Goal: Task Accomplishment & Management: Manage account settings

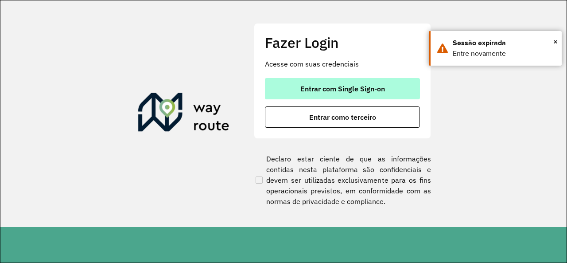
click at [348, 81] on button "Entrar com Single Sign-on" at bounding box center [342, 88] width 155 height 21
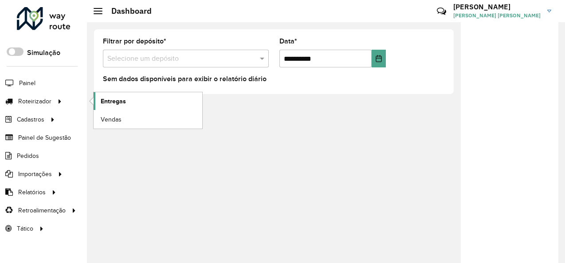
click at [105, 99] on span "Entregas" at bounding box center [113, 101] width 25 height 9
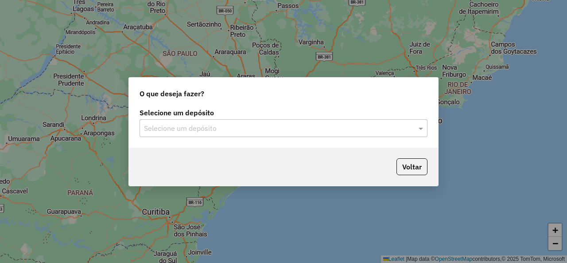
click at [288, 130] on input "text" at bounding box center [274, 128] width 261 height 11
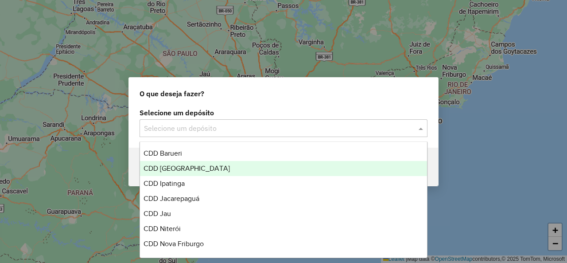
scroll to position [222, 0]
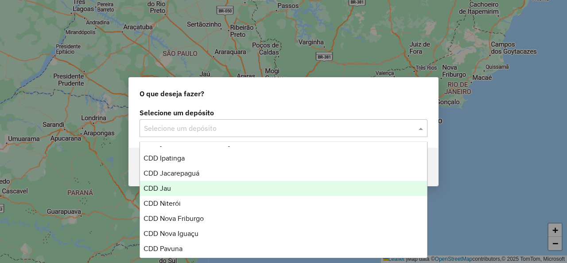
click at [267, 189] on div "CDD Jau" at bounding box center [283, 188] width 287 height 15
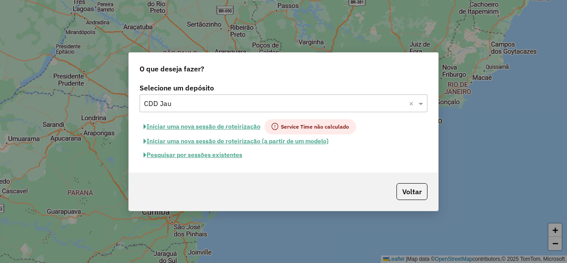
click at [306, 106] on input "text" at bounding box center [274, 103] width 261 height 11
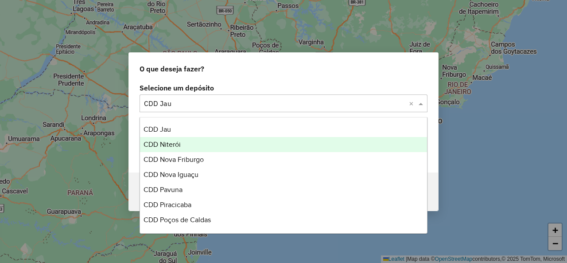
scroll to position [300, 0]
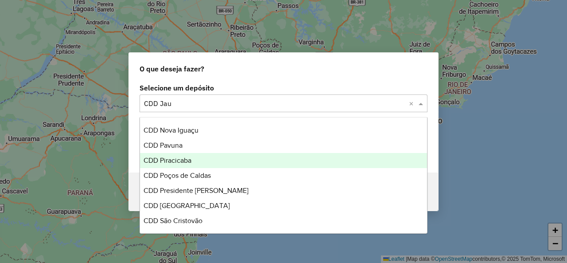
click at [275, 159] on div "CDD Piracicaba" at bounding box center [283, 160] width 287 height 15
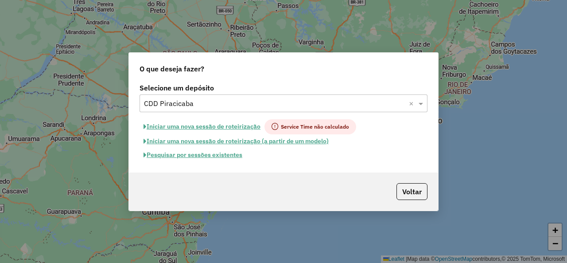
click at [227, 155] on button "Pesquisar por sessões existentes" at bounding box center [193, 155] width 107 height 14
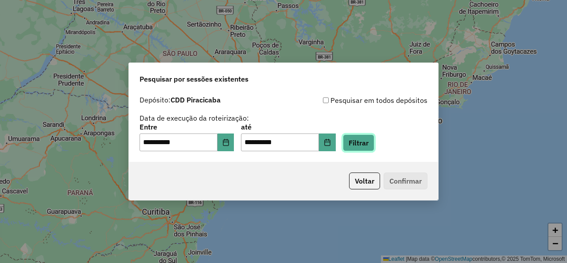
click at [369, 145] on button "Filtrar" at bounding box center [358, 142] width 31 height 17
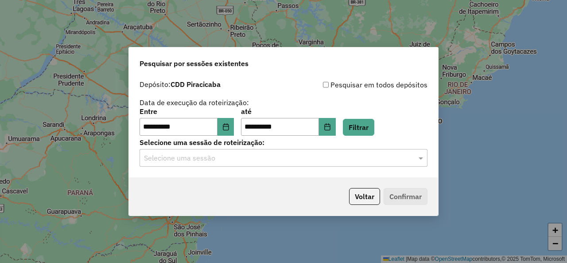
click at [354, 167] on div "**********" at bounding box center [283, 126] width 309 height 101
click at [356, 164] on div "Selecione uma sessão" at bounding box center [284, 158] width 288 height 18
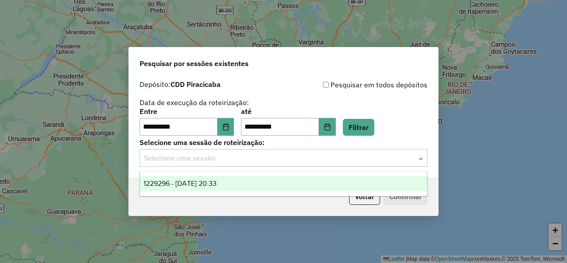
click at [353, 186] on div "1229296 - [DATE] 20:33" at bounding box center [283, 183] width 287 height 15
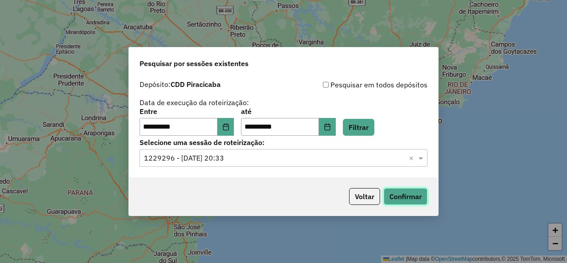
click at [411, 202] on button "Confirmar" at bounding box center [406, 196] width 44 height 17
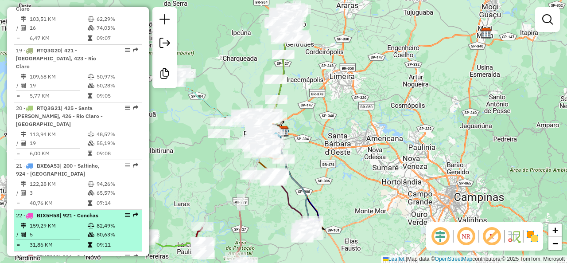
scroll to position [1340, 0]
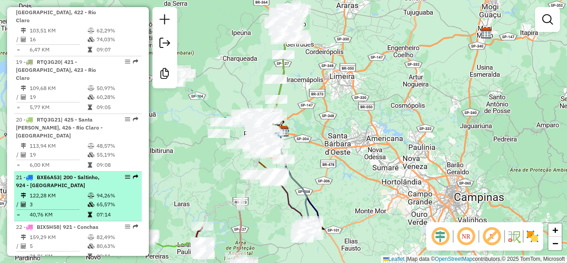
click at [103, 200] on td "65,57%" at bounding box center [117, 204] width 42 height 9
select select "**********"
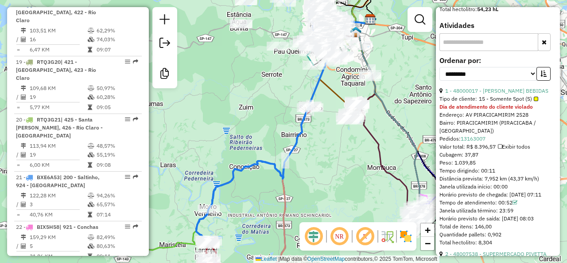
scroll to position [354, 0]
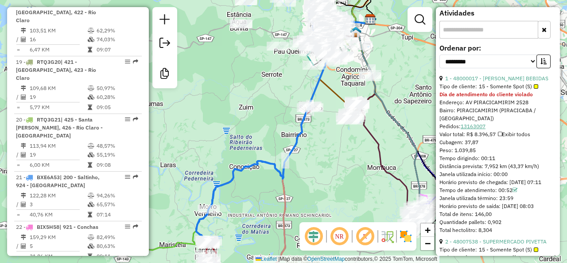
click at [472, 123] on link "13163007" at bounding box center [473, 126] width 25 height 7
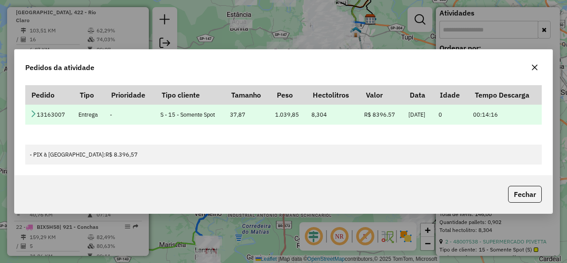
click at [36, 112] on icon at bounding box center [33, 113] width 7 height 7
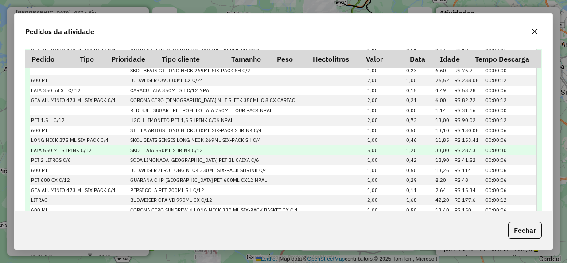
scroll to position [520, 0]
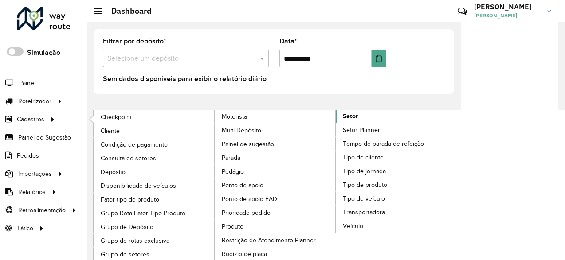
click at [366, 113] on link "Setor" at bounding box center [335, 199] width 242 height 179
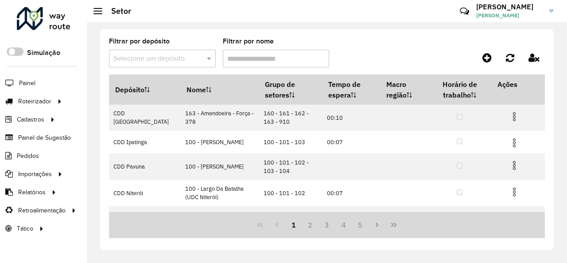
click at [189, 55] on input "text" at bounding box center [153, 59] width 80 height 11
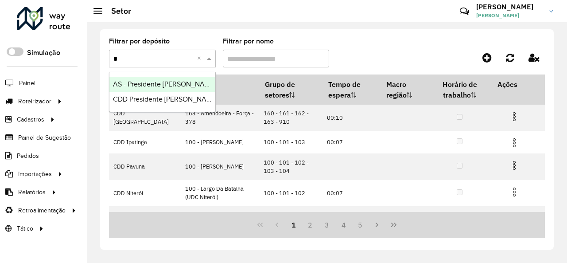
type input "**"
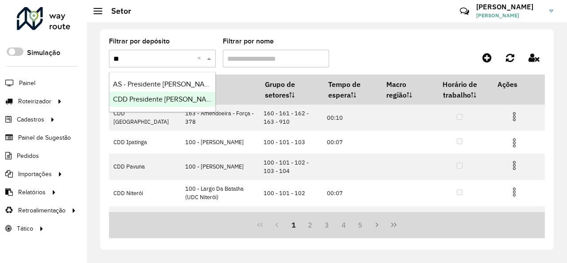
click at [189, 96] on span "CDD Presidente [PERSON_NAME]" at bounding box center [165, 99] width 105 height 8
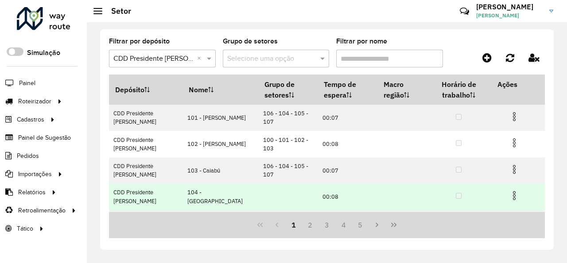
scroll to position [89, 0]
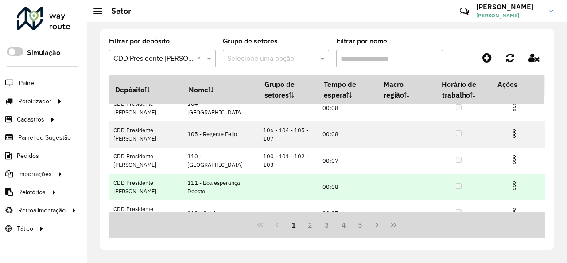
click at [513, 185] on img at bounding box center [514, 185] width 11 height 11
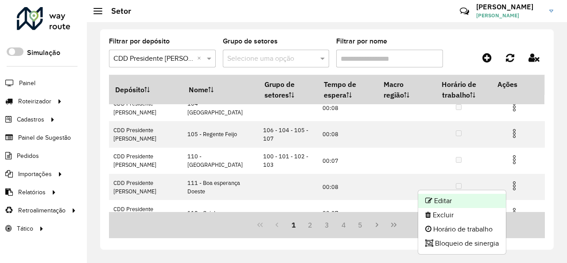
click at [478, 202] on li "Editar" at bounding box center [462, 201] width 88 height 14
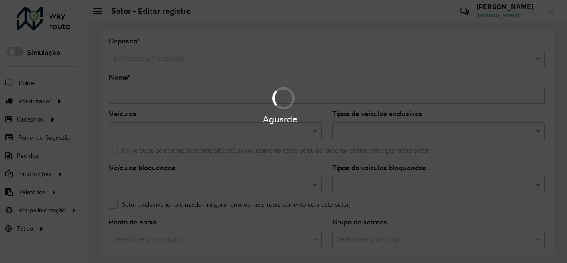
type input "**********"
type input "*******"
type input "*****"
type input "**"
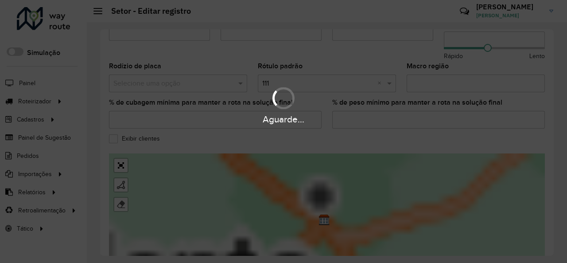
scroll to position [310, 0]
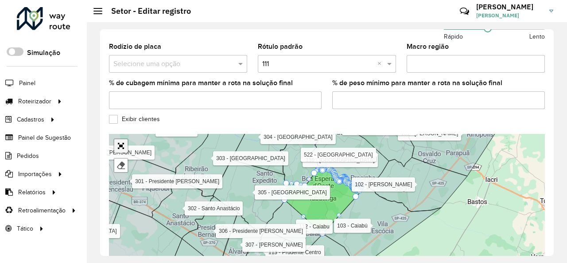
drag, startPoint x: 121, startPoint y: 140, endPoint x: 121, endPoint y: 178, distance: 38.1
click at [120, 139] on link "Abrir mapa em tela cheia" at bounding box center [120, 145] width 13 height 13
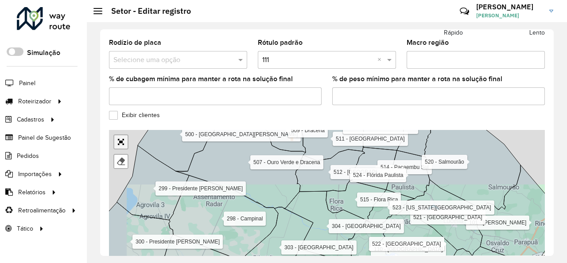
scroll to position [158, 0]
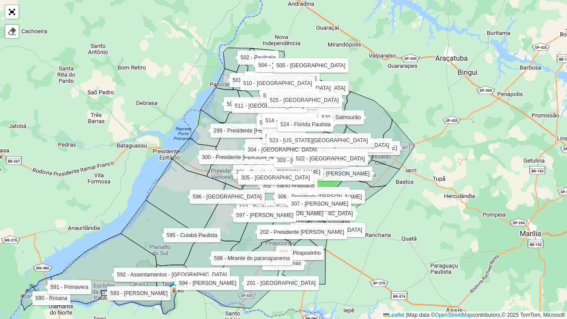
drag, startPoint x: 361, startPoint y: 249, endPoint x: 385, endPoint y: 230, distance: 30.7
click at [388, 233] on div "101 - [PERSON_NAME] 102 - [PERSON_NAME] Sul 103 - [GEOGRAPHIC_DATA] 104 - [GEOG…" at bounding box center [283, 159] width 567 height 319
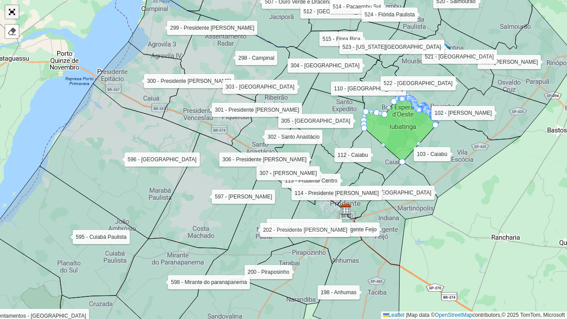
click at [15, 12] on link "Abrir mapa em tela cheia" at bounding box center [11, 11] width 13 height 13
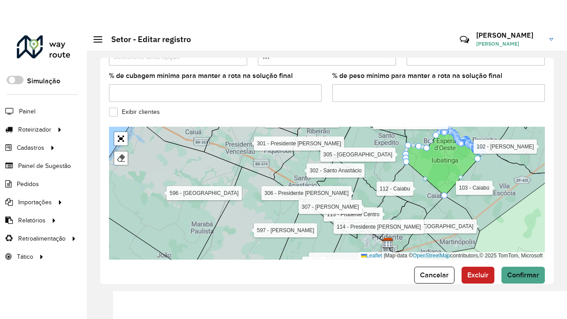
scroll to position [354, 0]
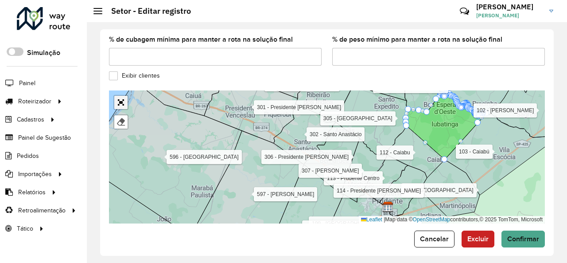
click at [121, 96] on link "Abrir mapa em tela cheia" at bounding box center [120, 102] width 13 height 13
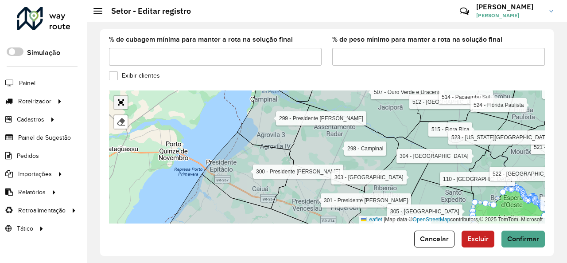
scroll to position [158, 0]
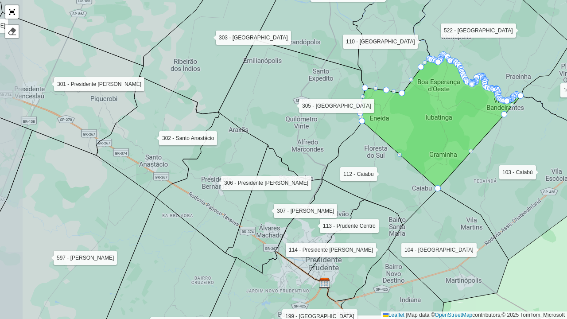
drag, startPoint x: 408, startPoint y: 159, endPoint x: 443, endPoint y: 138, distance: 40.5
click at [443, 138] on icon at bounding box center [441, 122] width 160 height 134
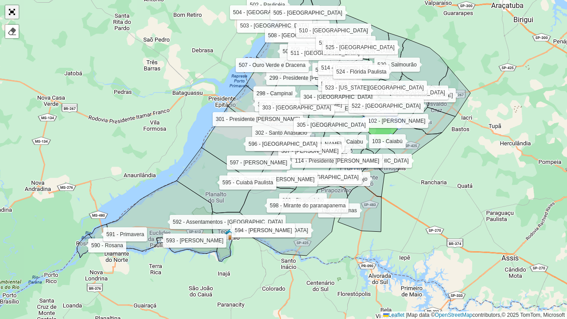
click at [15, 11] on link "Abrir mapa em tela cheia" at bounding box center [11, 11] width 13 height 13
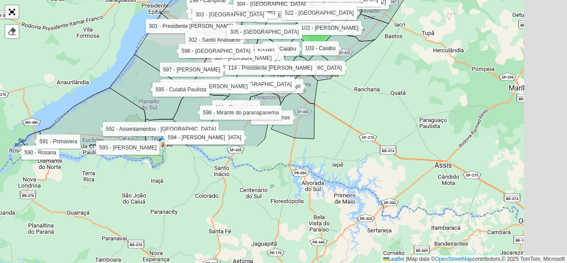
scroll to position [291, 0]
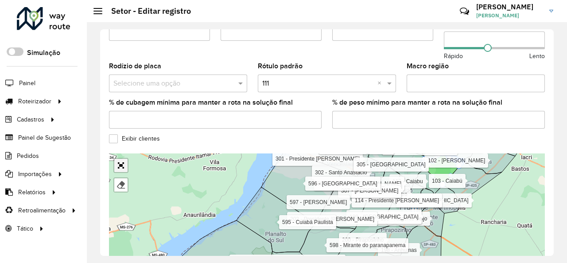
click at [125, 162] on div "101 - [PERSON_NAME] 102 - [PERSON_NAME] Sul 103 - [GEOGRAPHIC_DATA] 104 - [GEOG…" at bounding box center [327, 219] width 436 height 133
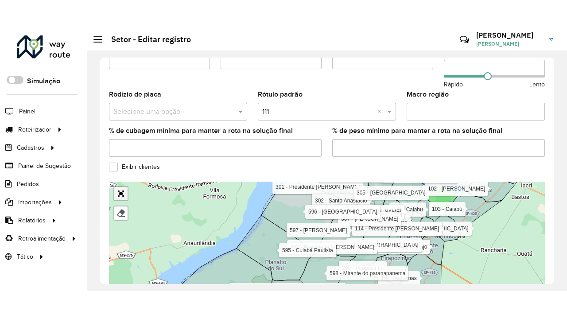
scroll to position [314, 0]
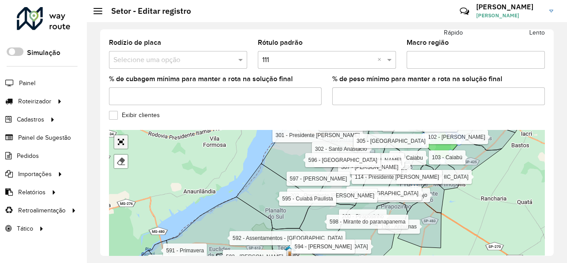
click at [118, 139] on link "Abrir mapa em tela cheia" at bounding box center [120, 141] width 13 height 13
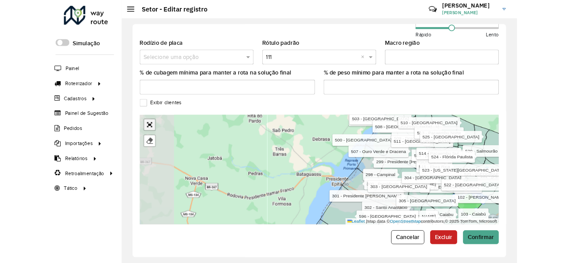
scroll to position [158, 0]
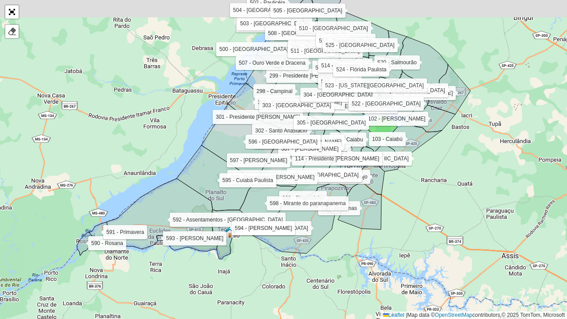
drag, startPoint x: 437, startPoint y: 218, endPoint x: 417, endPoint y: 248, distance: 35.8
click at [417, 247] on div "101 - [PERSON_NAME] 102 - [PERSON_NAME] Sul 103 - [GEOGRAPHIC_DATA] 104 - [GEOG…" at bounding box center [283, 159] width 567 height 319
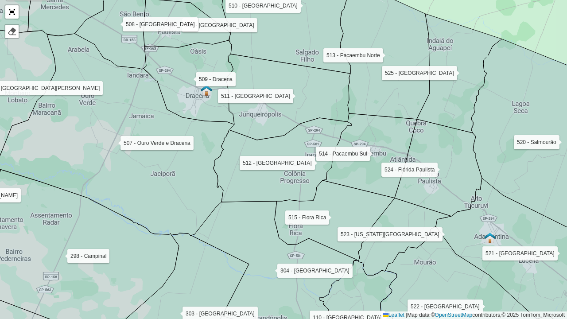
drag, startPoint x: 383, startPoint y: 73, endPoint x: 369, endPoint y: 95, distance: 26.3
click at [370, 92] on icon at bounding box center [385, 51] width 90 height 136
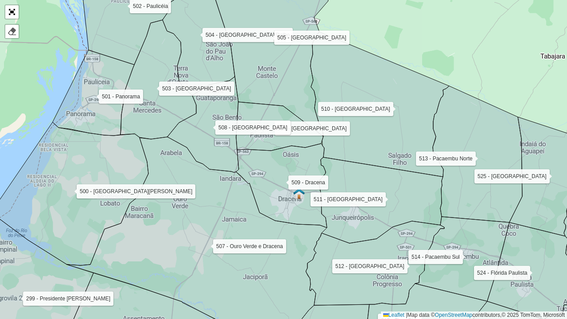
drag, startPoint x: 400, startPoint y: 190, endPoint x: 412, endPoint y: 186, distance: 12.6
click at [412, 188] on icon at bounding box center [381, 200] width 124 height 86
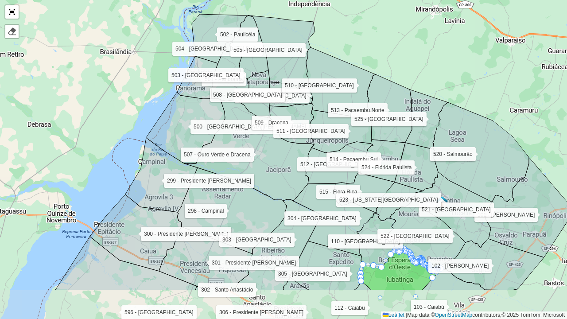
drag, startPoint x: 373, startPoint y: 248, endPoint x: 320, endPoint y: 195, distance: 74.6
click at [321, 195] on icon at bounding box center [333, 219] width 83 height 73
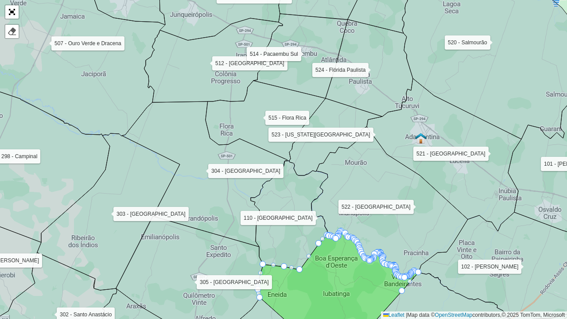
drag, startPoint x: 413, startPoint y: 86, endPoint x: 450, endPoint y: 177, distance: 98.6
click at [451, 177] on icon at bounding box center [444, 154] width 155 height 153
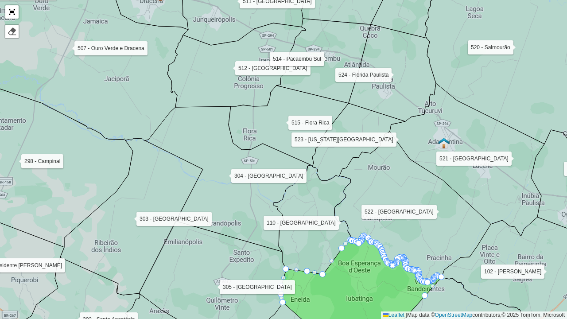
drag, startPoint x: 404, startPoint y: 181, endPoint x: 420, endPoint y: 215, distance: 37.9
click at [420, 215] on icon at bounding box center [413, 207] width 156 height 151
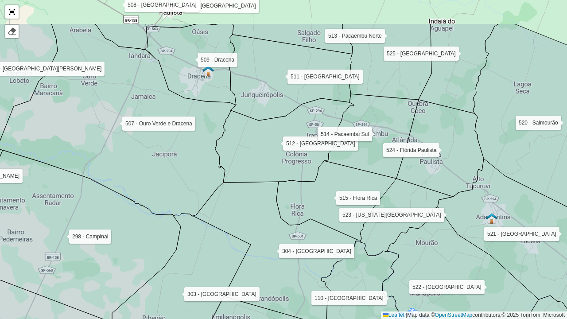
drag, startPoint x: 410, startPoint y: 207, endPoint x: 447, endPoint y: 262, distance: 66.2
click at [447, 261] on icon at bounding box center [460, 282] width 156 height 151
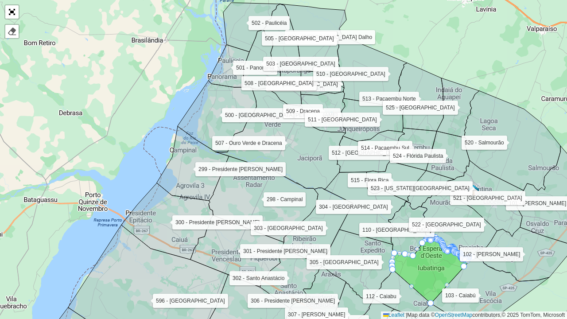
drag, startPoint x: 433, startPoint y: 273, endPoint x: 435, endPoint y: 259, distance: 14.8
click at [436, 260] on icon at bounding box center [433, 270] width 80 height 66
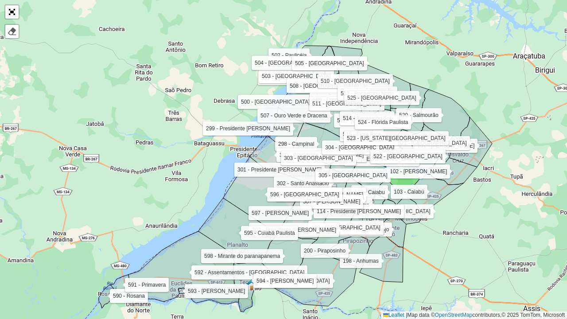
click at [386, 52] on div "101 - [PERSON_NAME] 102 - [PERSON_NAME] Sul 103 - [GEOGRAPHIC_DATA] 104 - [GEOG…" at bounding box center [283, 159] width 567 height 319
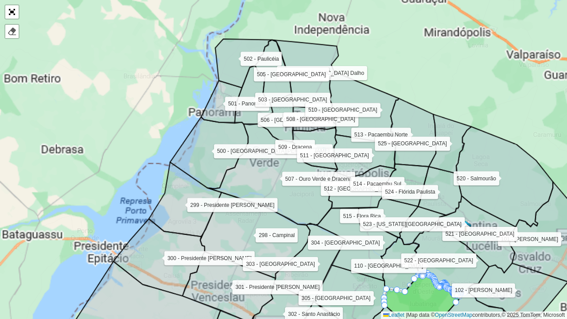
click at [386, 52] on div "101 - [PERSON_NAME] 102 - [PERSON_NAME] Sul 103 - [GEOGRAPHIC_DATA] 104 - [GEOG…" at bounding box center [283, 159] width 567 height 319
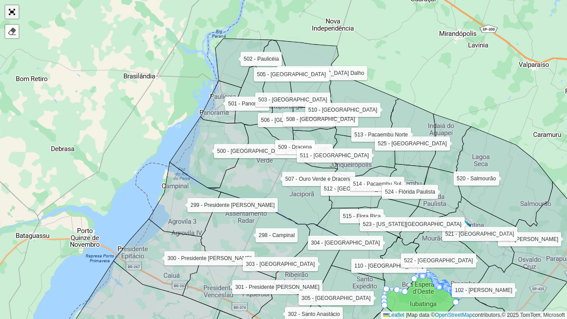
click at [17, 8] on link "Abrir mapa em tela cheia" at bounding box center [11, 11] width 13 height 13
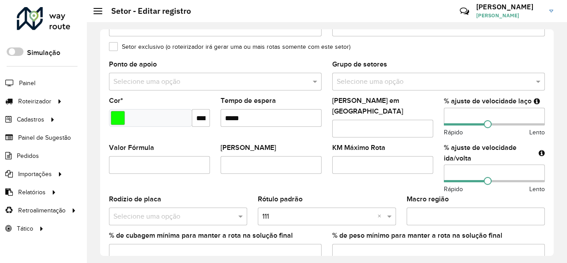
drag, startPoint x: 541, startPoint y: 148, endPoint x: 523, endPoint y: 132, distance: 24.2
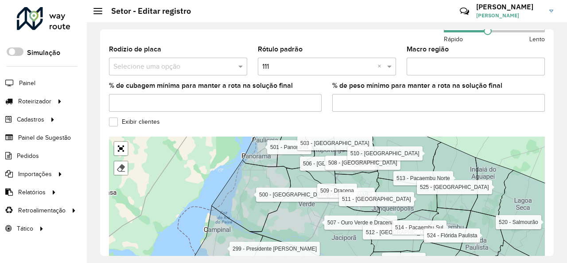
scroll to position [354, 0]
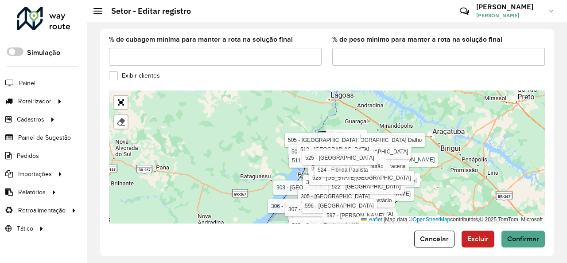
drag, startPoint x: 405, startPoint y: 158, endPoint x: 420, endPoint y: 131, distance: 31.5
click at [420, 133] on div "101 - [PERSON_NAME] 102 - [PERSON_NAME] Sul 103 - [GEOGRAPHIC_DATA] 104 - [GEOG…" at bounding box center [327, 156] width 436 height 133
